Goal: Navigation & Orientation: Find specific page/section

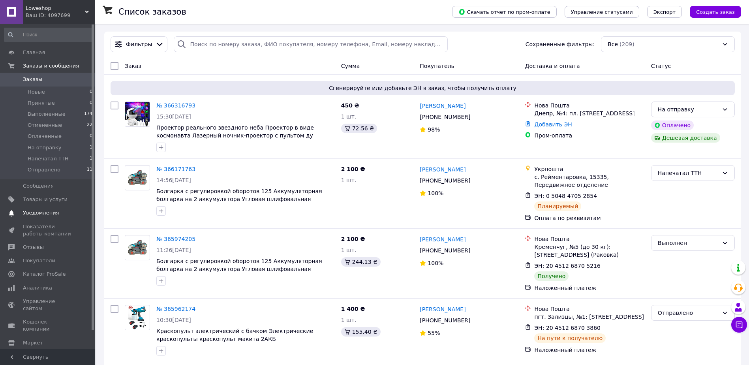
click at [29, 212] on span "Уведомления" at bounding box center [41, 212] width 36 height 7
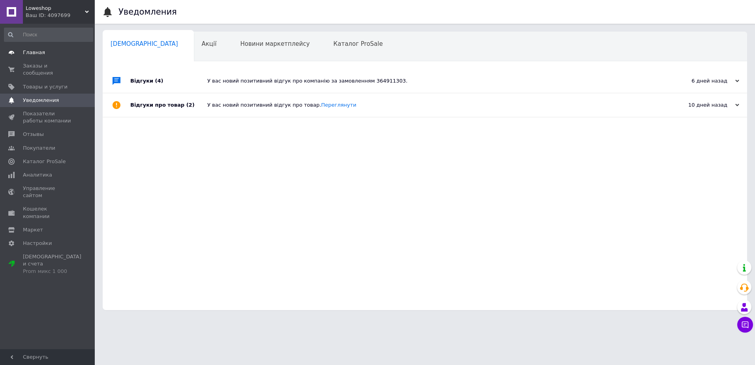
click at [36, 53] on span "Главная" at bounding box center [34, 52] width 22 height 7
